Goal: Check status: Check status

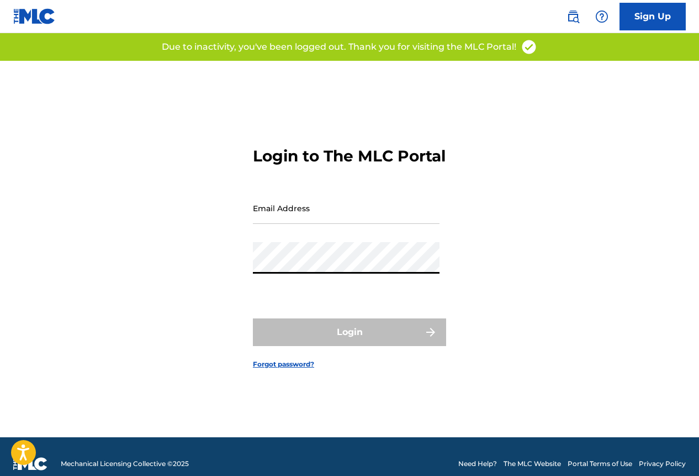
type input "[EMAIL_ADDRESS][DOMAIN_NAME]"
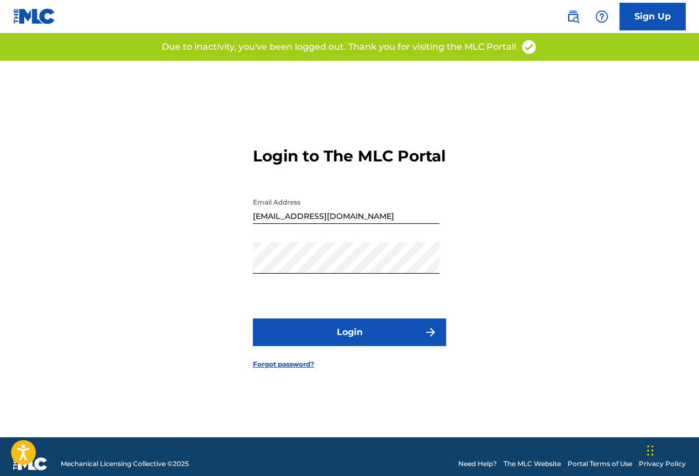
click at [317, 340] on button "Login" at bounding box center [349, 332] width 193 height 28
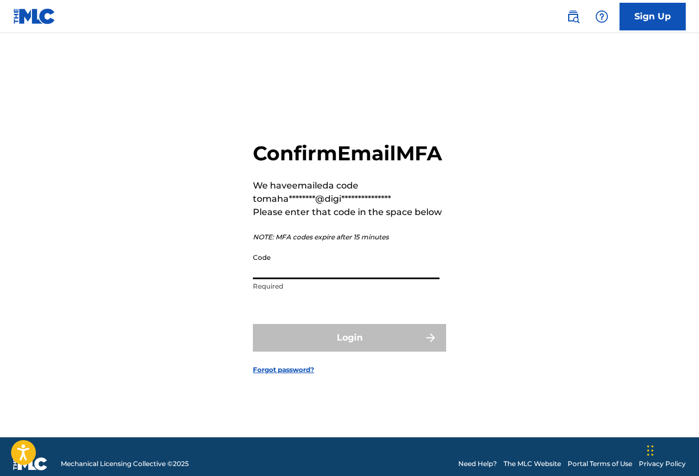
paste input "046728"
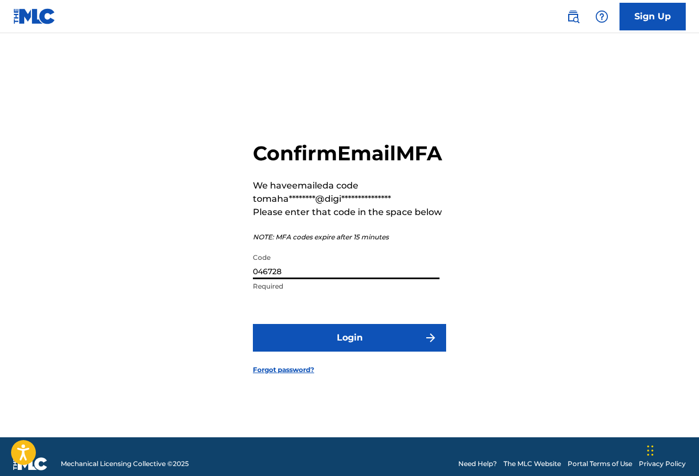
type input "046728"
click at [359, 350] on button "Login" at bounding box center [349, 338] width 193 height 28
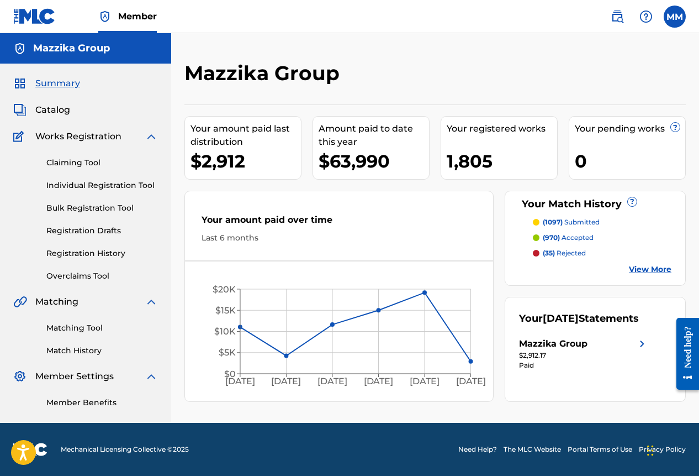
click at [57, 110] on span "Catalog" at bounding box center [52, 109] width 35 height 13
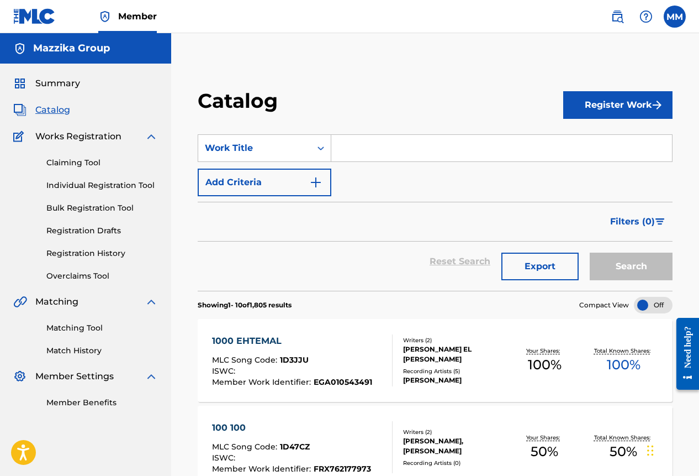
click at [377, 150] on input "Search Form" at bounding box center [501, 148] width 341 height 27
paste input "HA2FEL TELEPHONY"
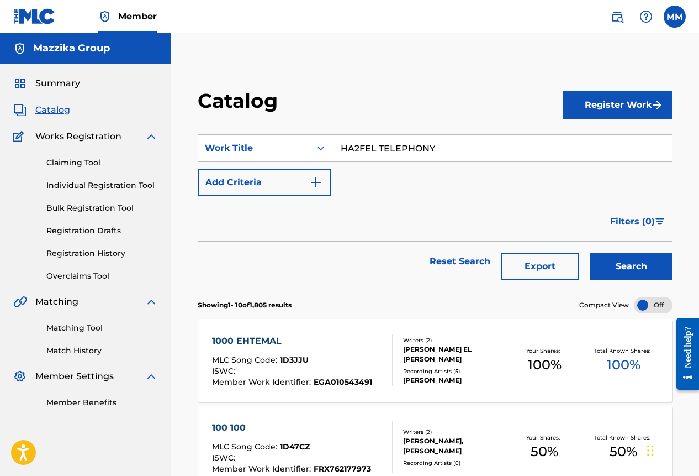
type input "HA2FEL TELEPHONY"
click at [610, 262] on button "Search" at bounding box center [631, 266] width 83 height 28
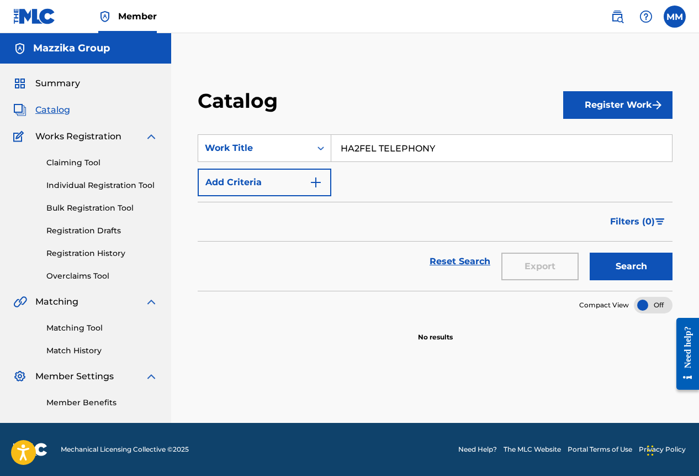
click at [441, 145] on input "HA2FEL TELEPHONY" at bounding box center [501, 148] width 341 height 27
click at [623, 277] on button "Search" at bounding box center [631, 266] width 83 height 28
click at [68, 251] on link "Registration History" at bounding box center [102, 254] width 112 height 12
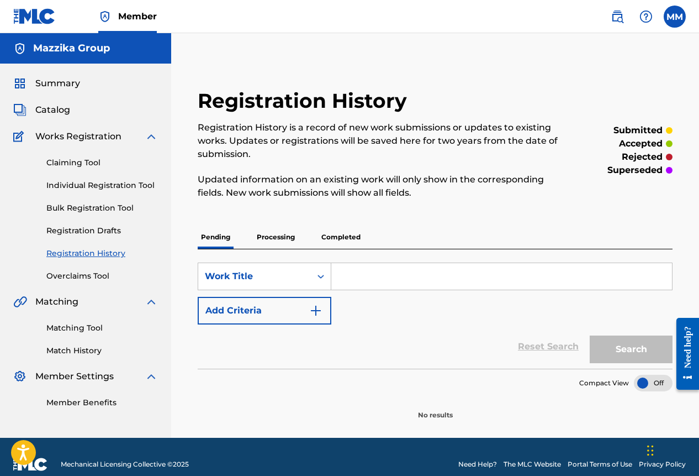
click at [279, 234] on p "Processing" at bounding box center [276, 236] width 45 height 23
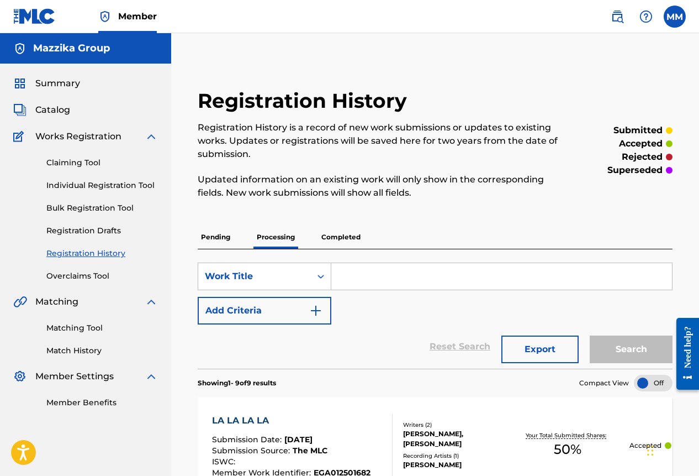
click at [396, 278] on input "Search Form" at bounding box center [501, 276] width 341 height 27
paste input "HA2FEL TELEPHONY"
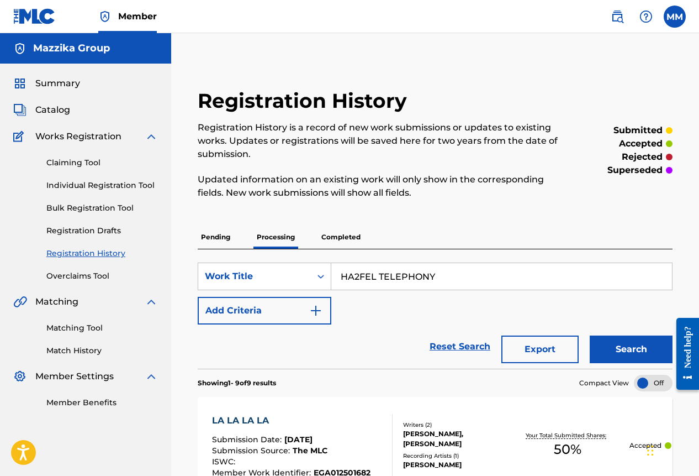
type input "HA2FEL TELEPHONY"
click at [610, 342] on button "Search" at bounding box center [631, 349] width 83 height 28
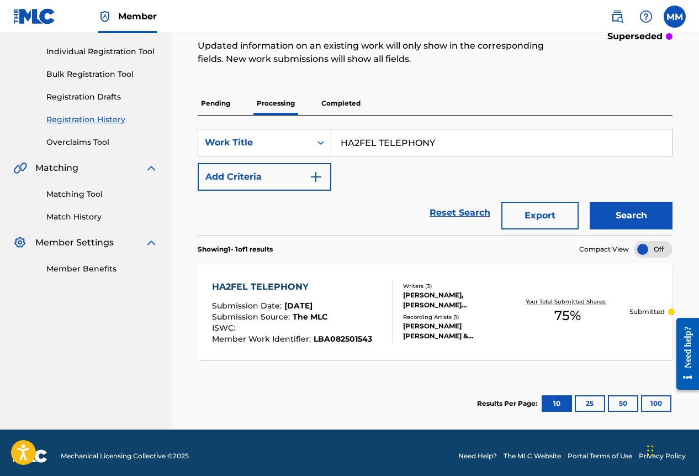
scroll to position [140, 0]
